Goal: Task Accomplishment & Management: Manage account settings

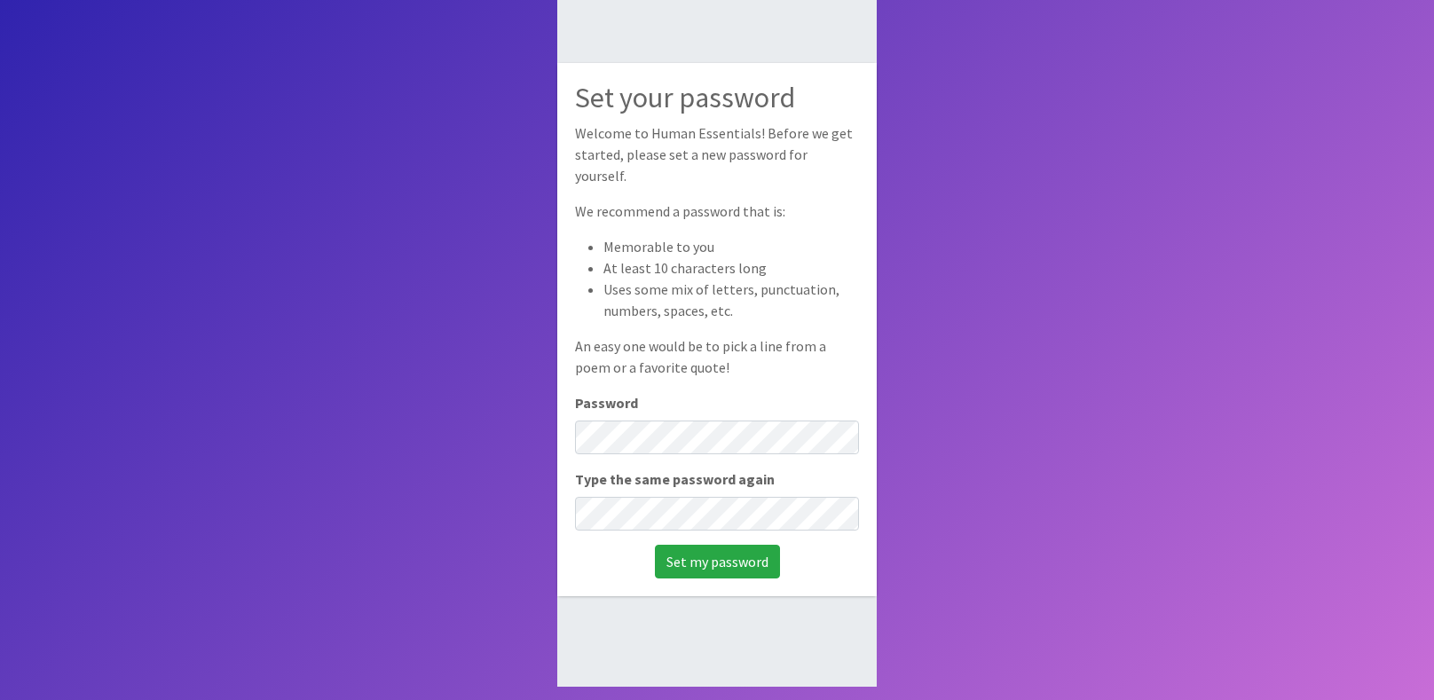
scroll to position [113, 0]
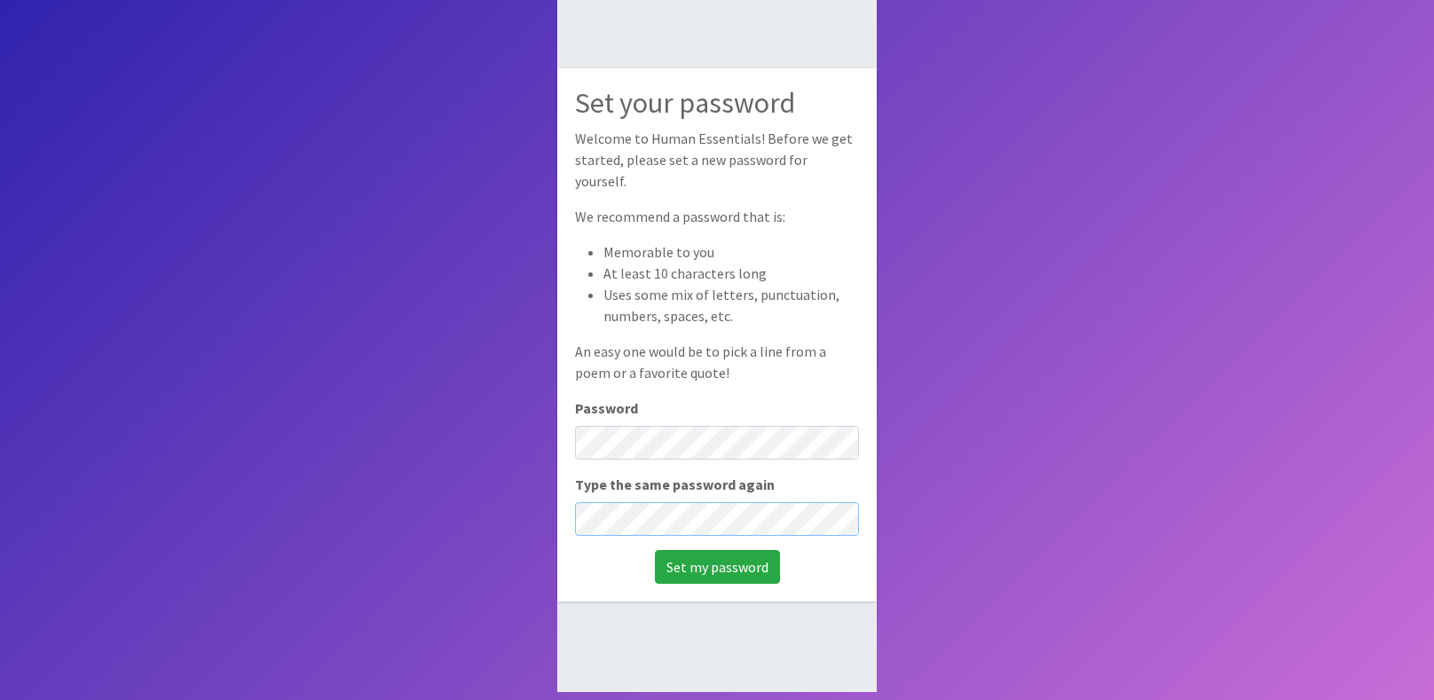
click at [655, 550] on input "Set my password" at bounding box center [717, 567] width 125 height 34
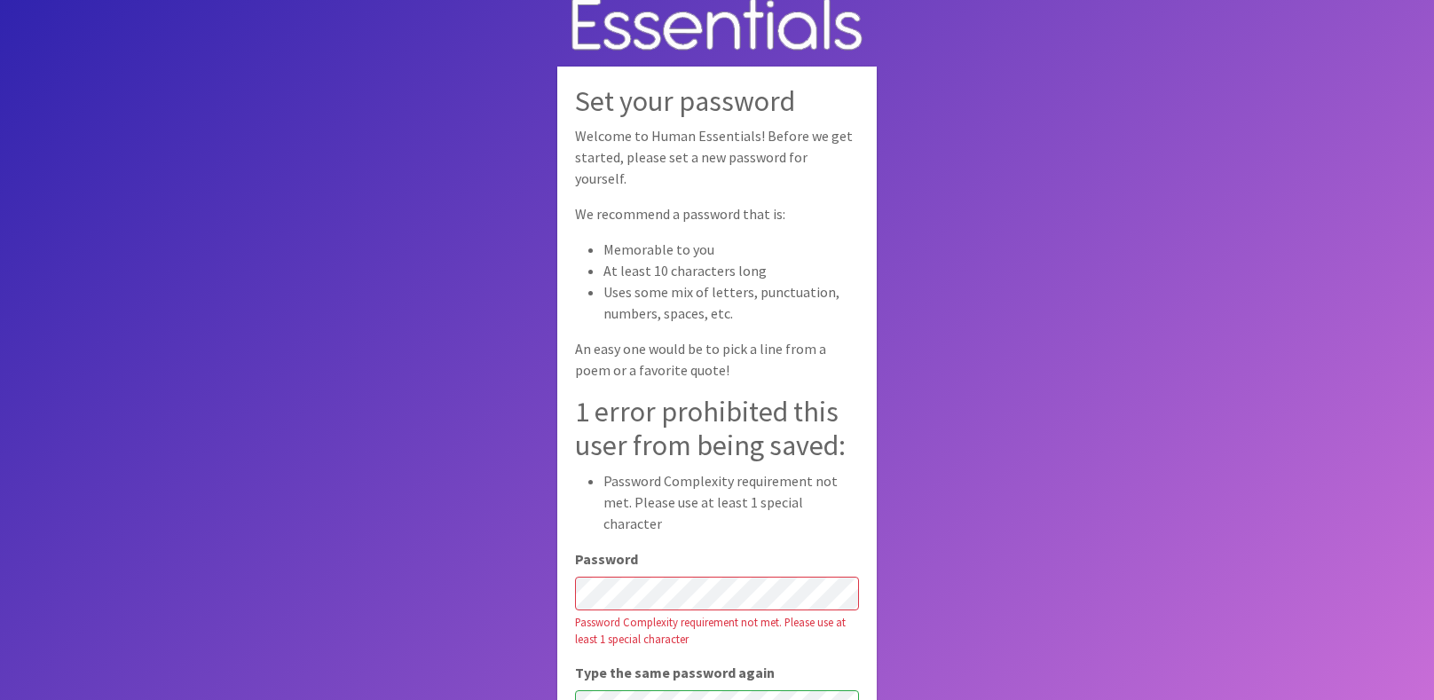
scroll to position [21, 0]
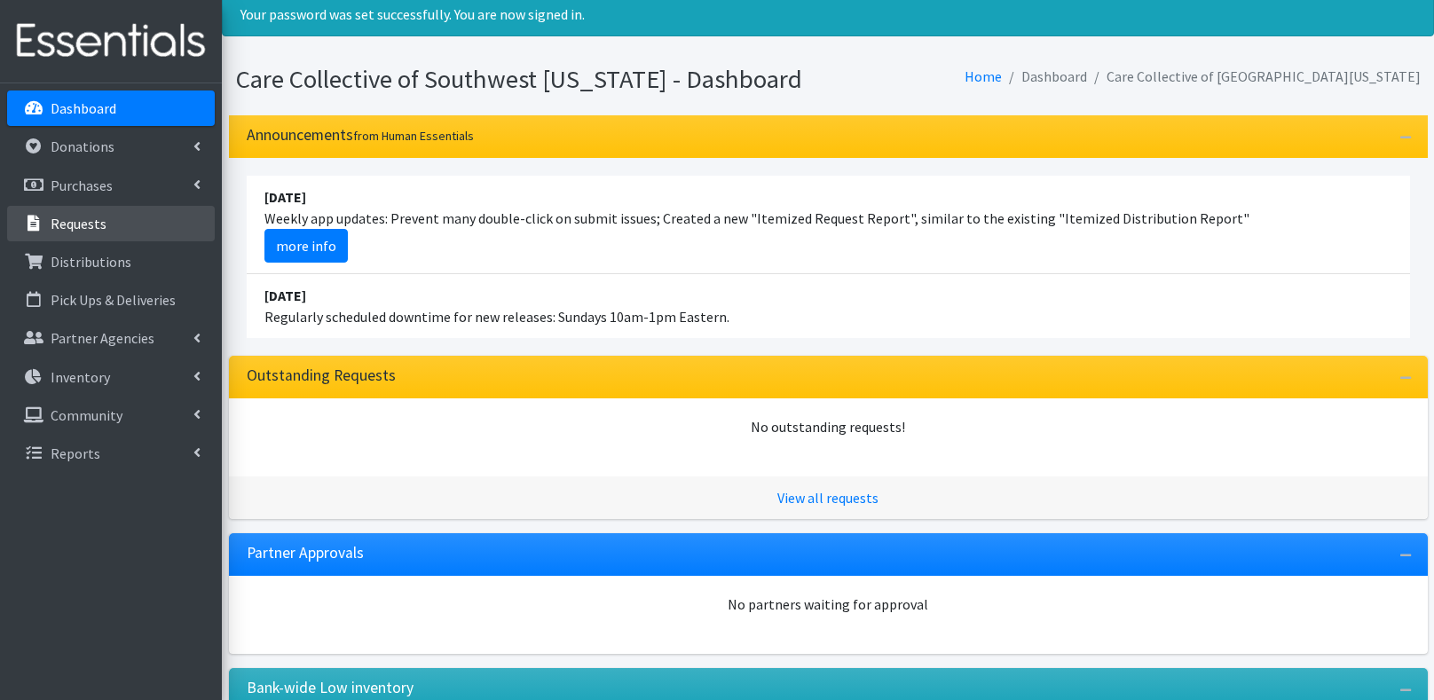
scroll to position [103, 0]
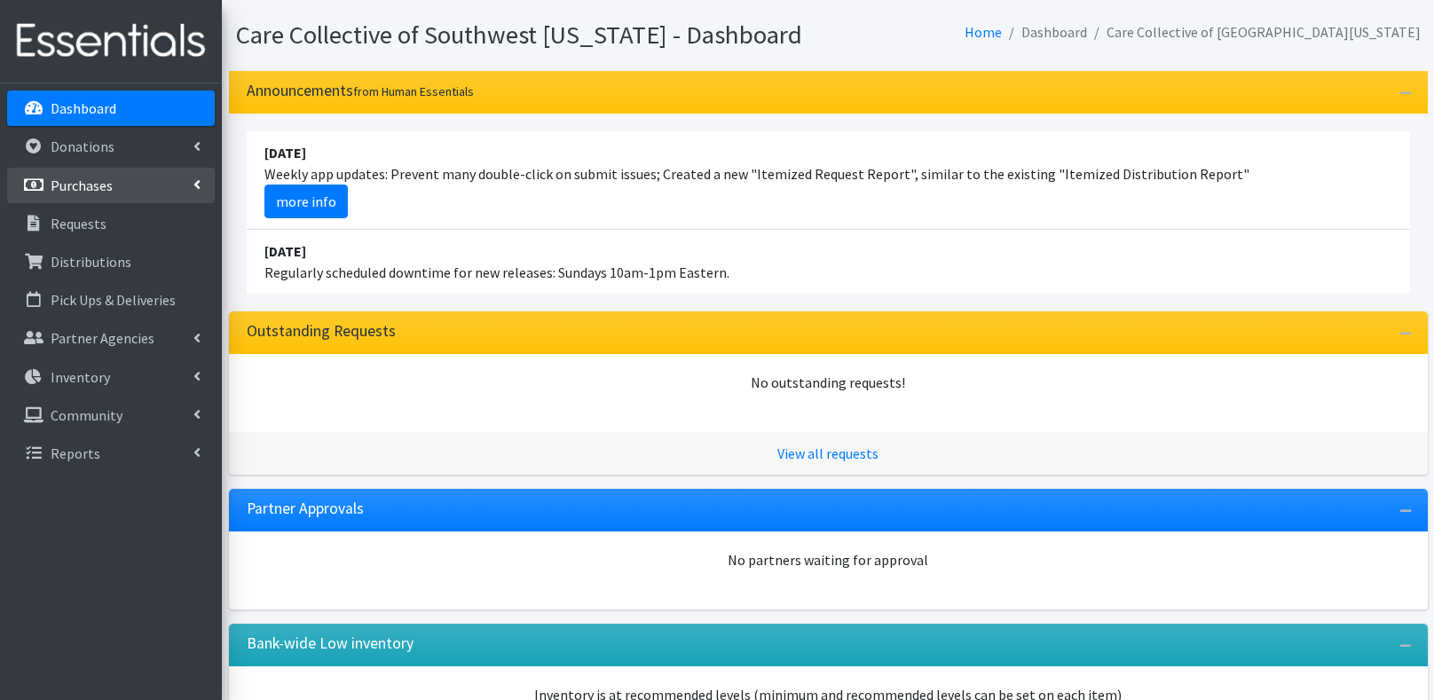
click at [140, 187] on link "Purchases" at bounding box center [111, 185] width 208 height 35
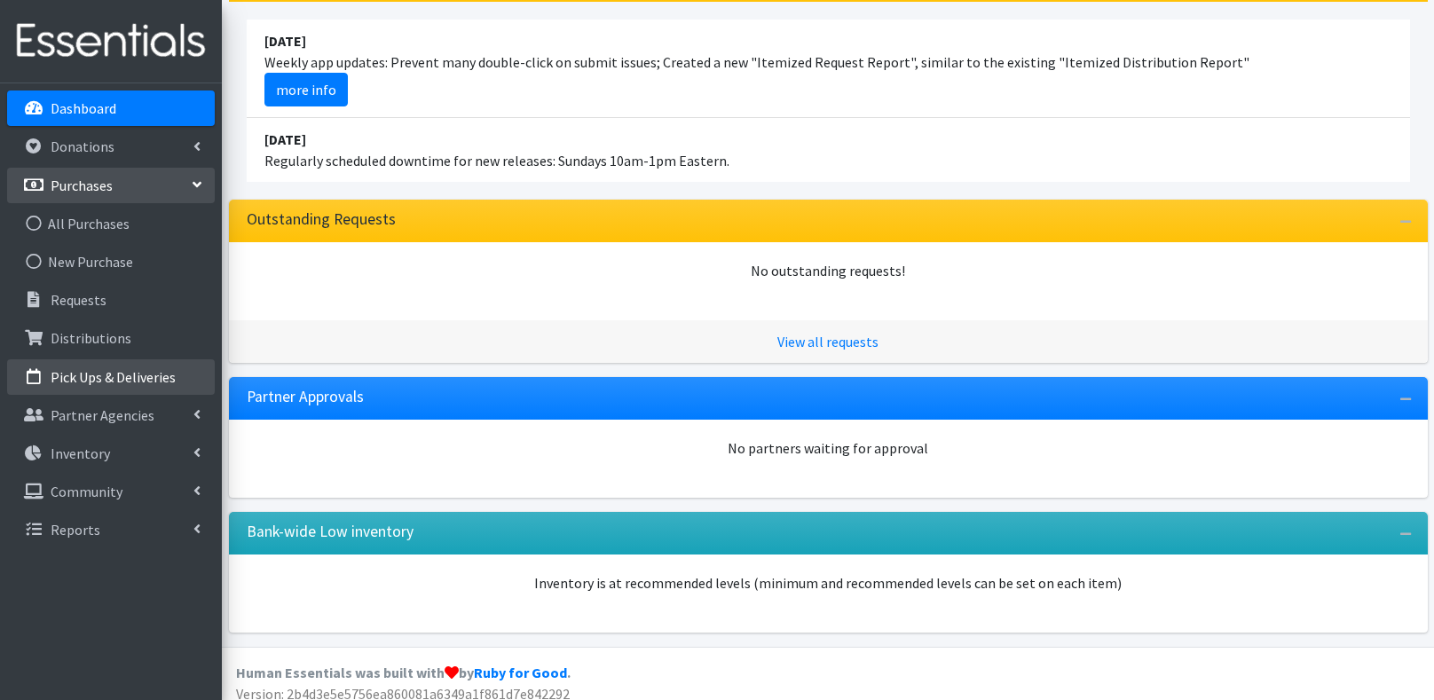
scroll to position [0, 0]
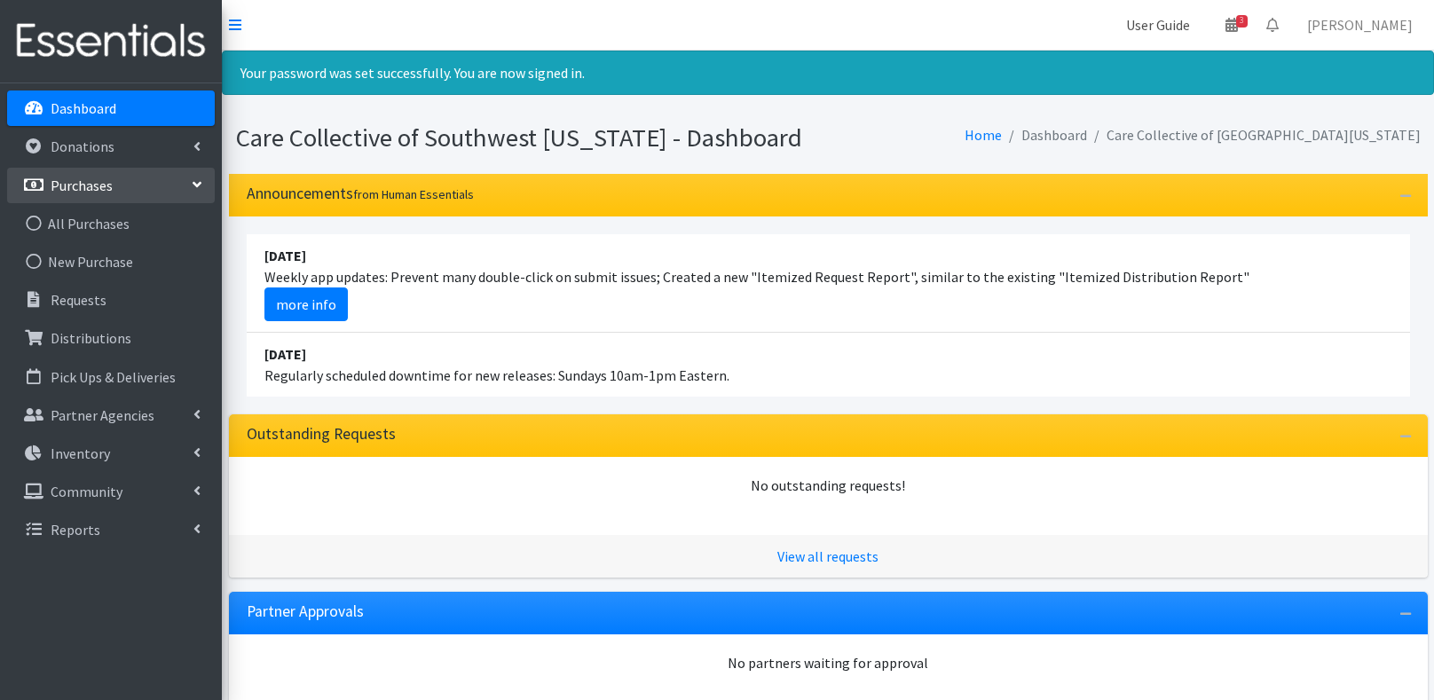
click at [1166, 28] on link "User Guide" at bounding box center [1158, 24] width 92 height 35
